Goal: Information Seeking & Learning: Stay updated

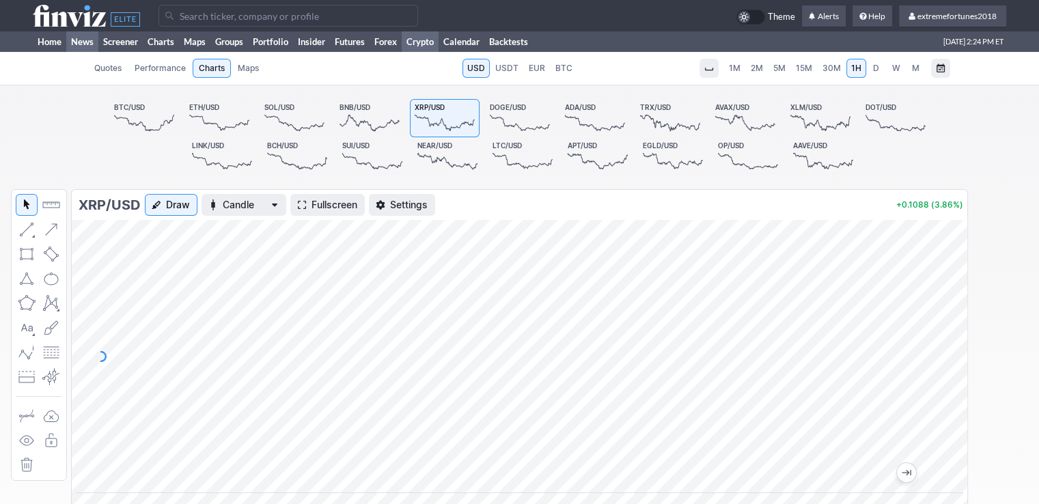
click at [67, 38] on link "News" at bounding box center [82, 41] width 32 height 20
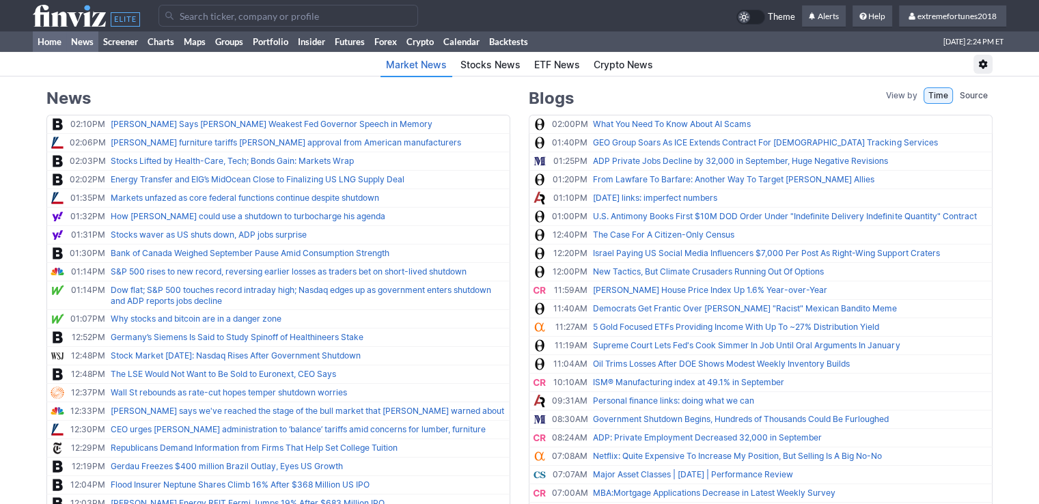
click at [44, 39] on link "Home" at bounding box center [49, 41] width 33 height 20
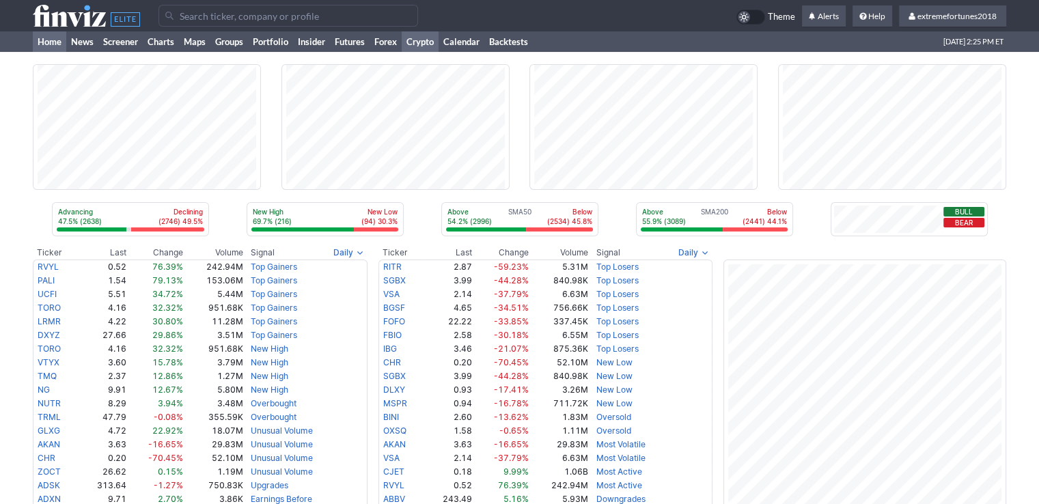
click at [423, 43] on link "Crypto" at bounding box center [419, 41] width 37 height 20
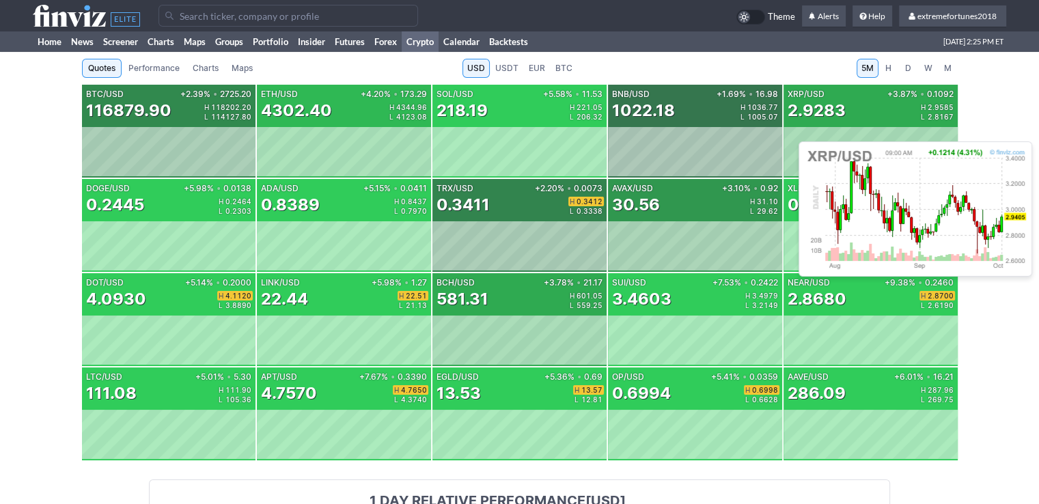
click at [833, 124] on div "XRP/USD +3.87% • 0.1092 2.9283 H 2.9585 L 2.8167" at bounding box center [870, 106] width 174 height 42
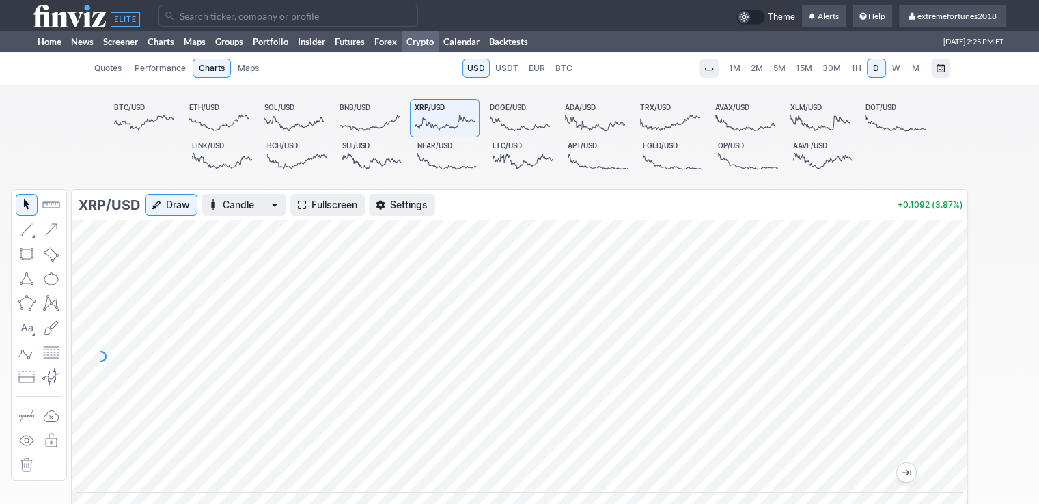
click at [858, 72] on span "1H" at bounding box center [856, 68] width 10 height 10
